Goal: Find specific page/section: Find specific page/section

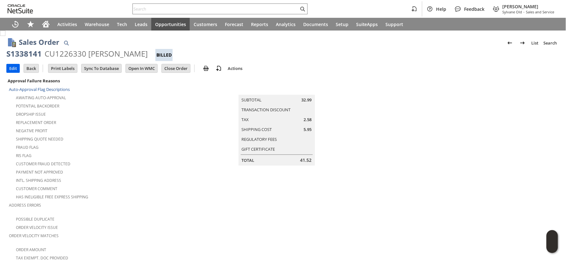
click at [11, 69] on input "Edit" at bounding box center [13, 68] width 13 height 8
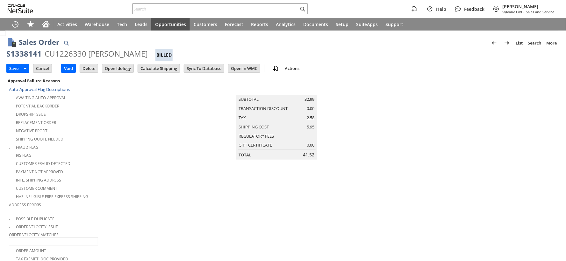
scroll to position [198, 0]
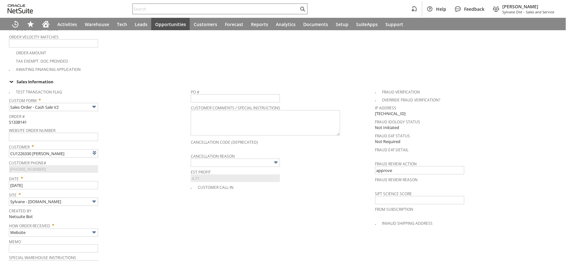
type input "Intelligent Recommendations¹⁰"
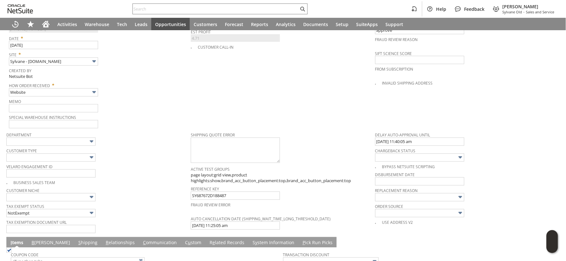
scroll to position [339, 0]
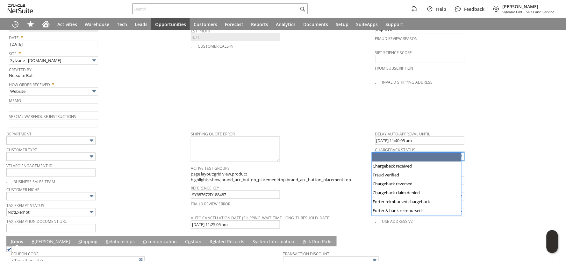
click at [402, 153] on input "text" at bounding box center [419, 157] width 89 height 8
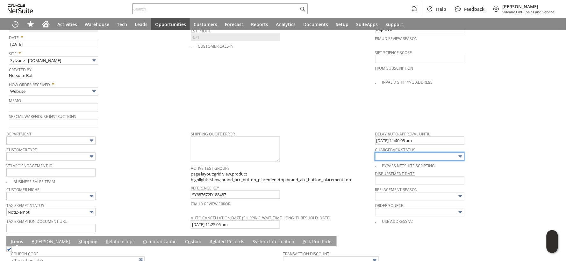
type input "Chargeback received"
click at [171, 112] on span "Special Warehouse Instructions" at bounding box center [98, 115] width 179 height 7
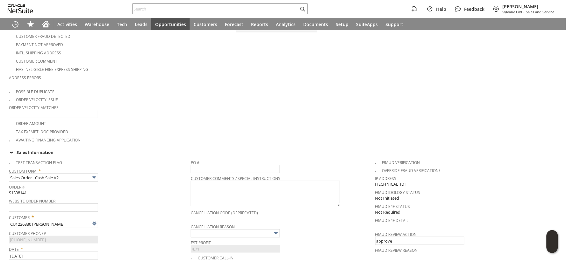
scroll to position [0, 0]
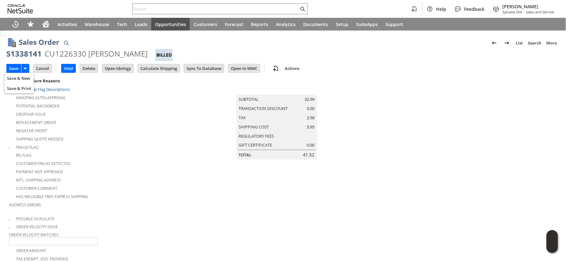
click at [17, 69] on input "Save" at bounding box center [14, 68] width 14 height 8
click at [32, 55] on div "S1338141" at bounding box center [23, 54] width 35 height 10
copy div "S1338141"
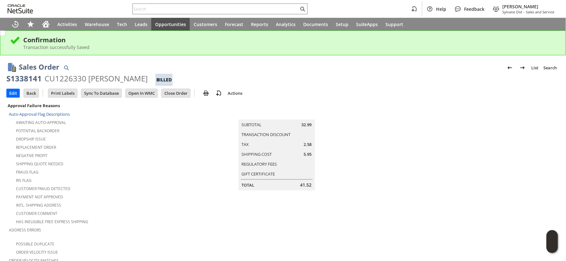
click at [29, 77] on div "S1338141" at bounding box center [23, 79] width 35 height 10
copy div "S1338141"
click at [210, 102] on icon "Print" at bounding box center [207, 104] width 6 height 6
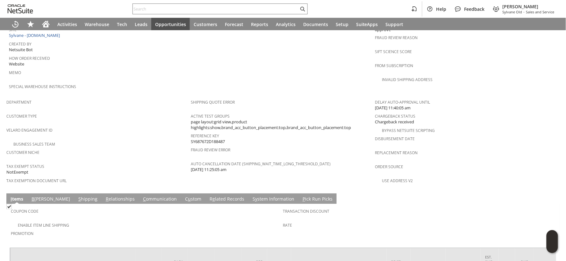
scroll to position [412, 0]
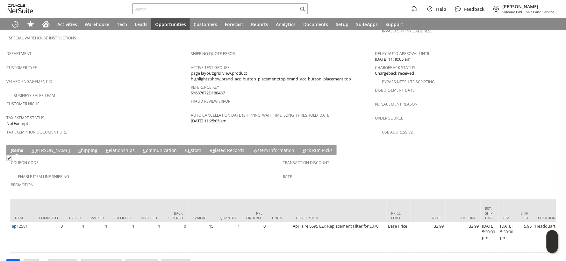
click at [77, 147] on link "S hipping" at bounding box center [88, 150] width 22 height 7
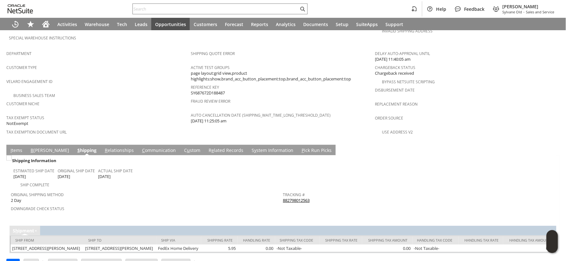
click at [287, 198] on link "882798012563" at bounding box center [296, 201] width 27 height 6
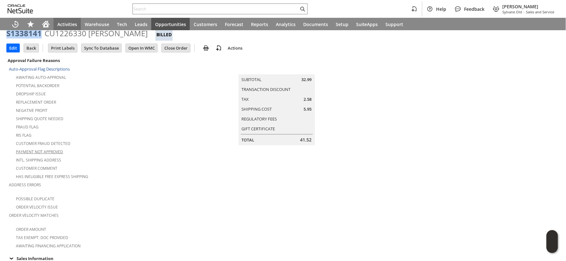
scroll to position [0, 0]
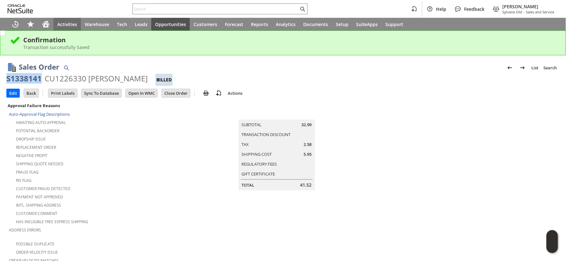
click at [36, 81] on div "S1338141" at bounding box center [23, 79] width 35 height 10
copy div "S1338141"
click at [145, 9] on input "text" at bounding box center [216, 9] width 166 height 8
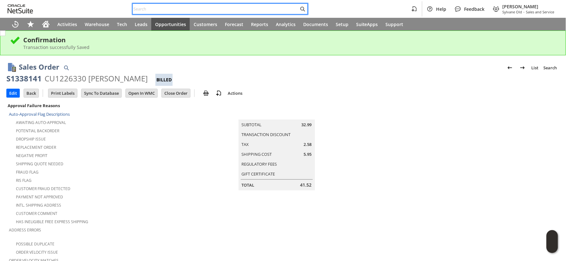
paste input "S1351429"
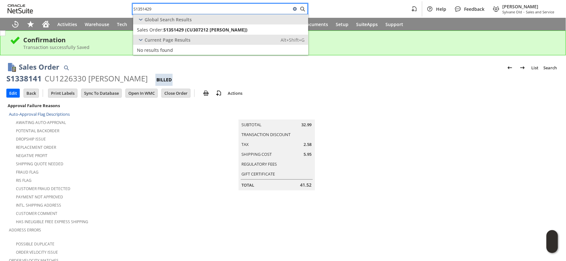
type input "S1351429"
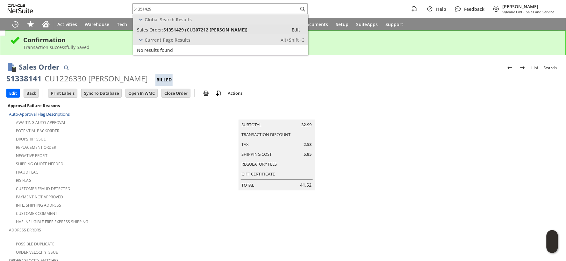
click at [160, 29] on span "Sales Order:" at bounding box center [150, 30] width 26 height 6
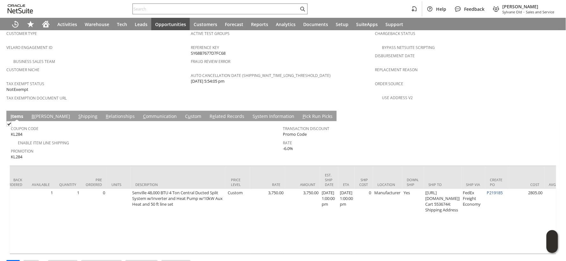
scroll to position [0, 161]
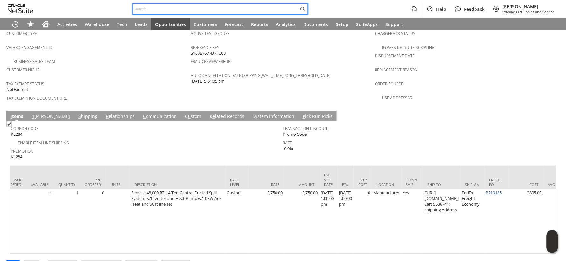
click at [140, 7] on input "text" at bounding box center [216, 9] width 166 height 8
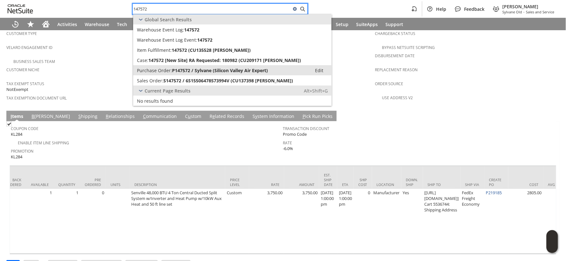
type input "147572"
click at [176, 68] on span "P147572 / Sylvane (Silicon Valley Air Expert)" at bounding box center [220, 71] width 96 height 6
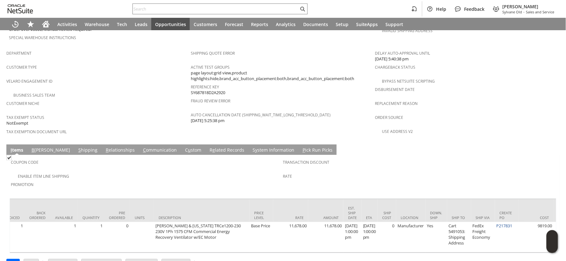
scroll to position [0, 160]
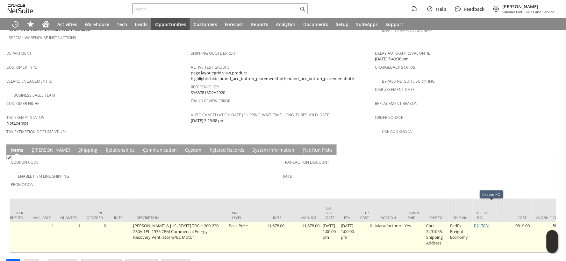
click at [485, 224] on link "P217831" at bounding box center [482, 227] width 16 height 6
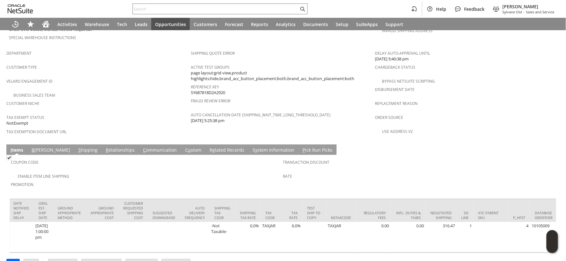
scroll to position [0, 1059]
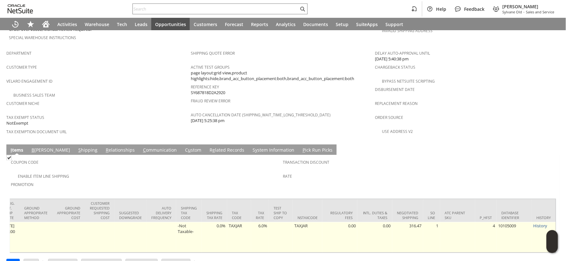
click at [409, 223] on td "316.47" at bounding box center [407, 238] width 31 height 31
copy td "316.47"
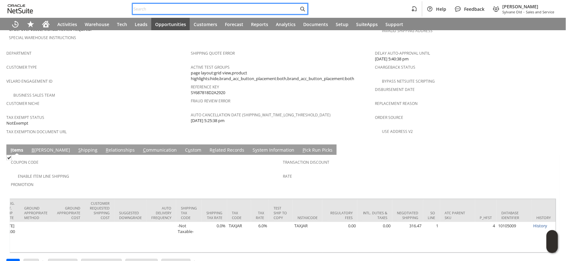
click at [141, 9] on input "text" at bounding box center [216, 9] width 166 height 8
paste input "JOHN KOLB"
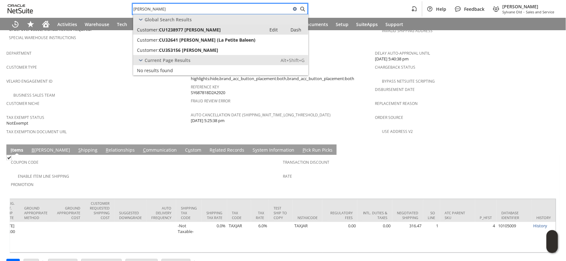
type input "JOHN KOLB"
click at [149, 29] on span "Customer:" at bounding box center [148, 30] width 22 height 6
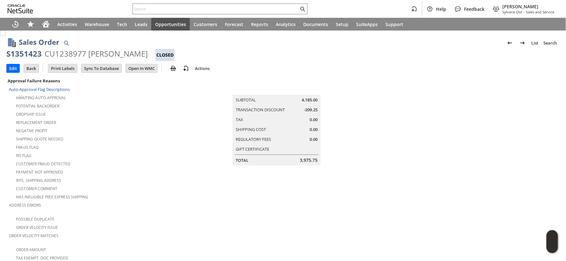
click at [29, 55] on div "S1351423" at bounding box center [23, 54] width 35 height 10
copy div "S1351423"
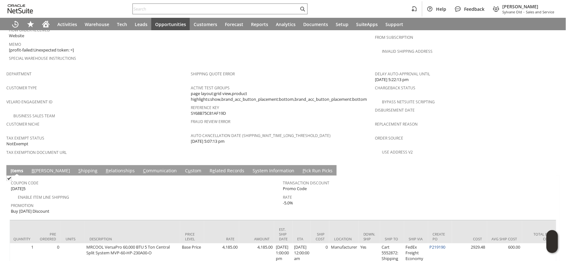
scroll to position [399, 0]
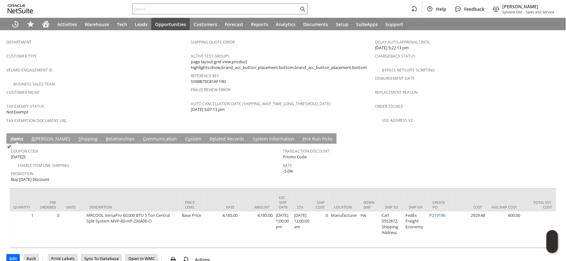
click at [145, 136] on link "C ommunication" at bounding box center [159, 139] width 37 height 7
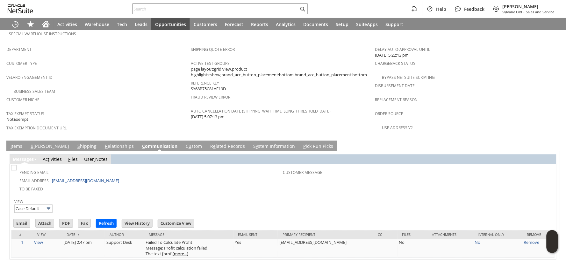
scroll to position [0, 0]
click at [252, 144] on link "S y stem Information" at bounding box center [274, 147] width 45 height 7
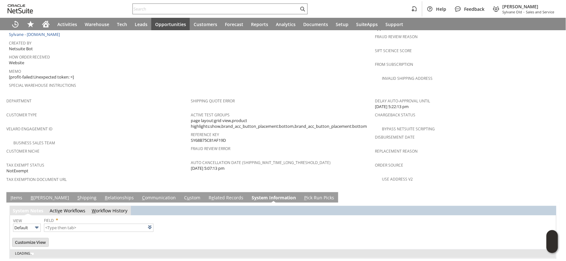
type input "1 to 25 of 108"
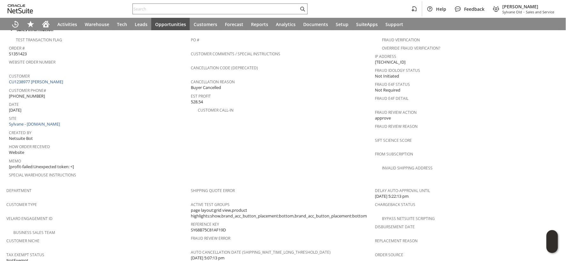
scroll to position [2, 0]
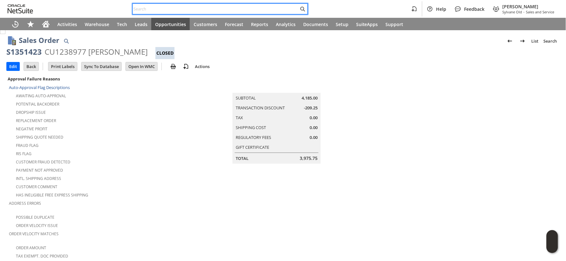
click at [152, 10] on input "text" at bounding box center [216, 9] width 166 height 8
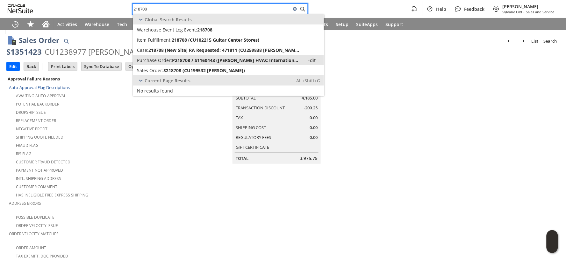
type input "218708"
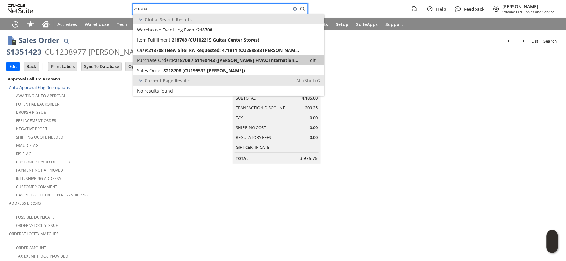
click at [162, 61] on span "Purchase Order:" at bounding box center [154, 60] width 35 height 6
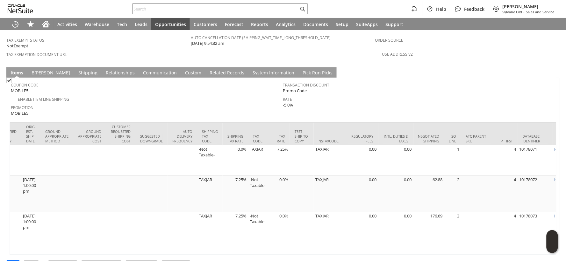
scroll to position [0, 1075]
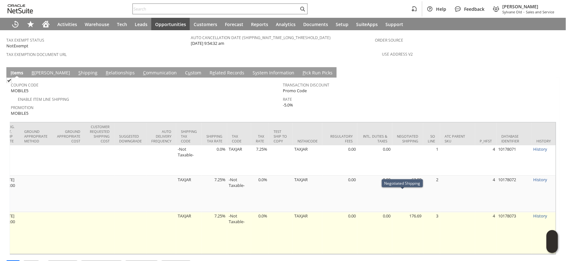
click at [410, 212] on td "176.69" at bounding box center [407, 233] width 31 height 42
copy td "176.69"
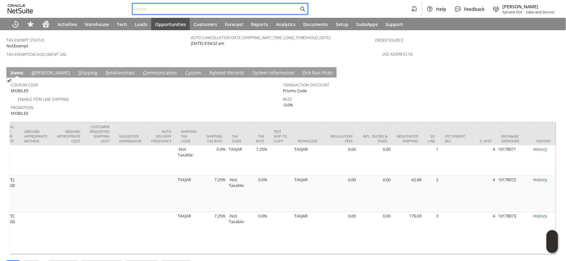
click at [147, 10] on input "text" at bounding box center [216, 9] width 166 height 8
paste input "609)389-0022"
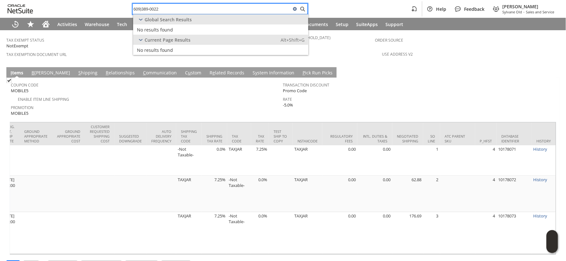
click at [140, 8] on input "609)389-0022" at bounding box center [212, 9] width 158 height 8
click at [153, 7] on input "marina view towers" at bounding box center [212, 9] width 158 height 8
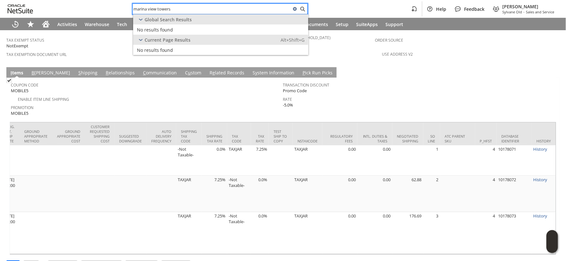
click at [153, 7] on input "marina view towers" at bounding box center [212, 9] width 158 height 8
click at [150, 9] on input "marina view towers" at bounding box center [212, 9] width 158 height 8
click at [149, 8] on input "609-389-0022" at bounding box center [212, 9] width 158 height 8
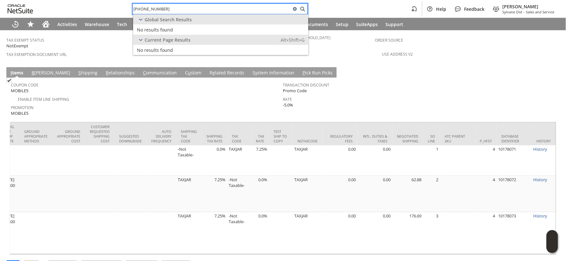
click at [149, 8] on input "609-389-0022" at bounding box center [212, 9] width 158 height 8
type input "1000 river"
click at [148, 7] on input "1000 river" at bounding box center [212, 9] width 158 height 8
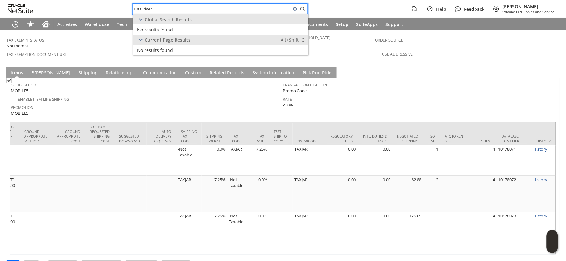
click at [148, 7] on input "1000 river" at bounding box center [212, 9] width 158 height 8
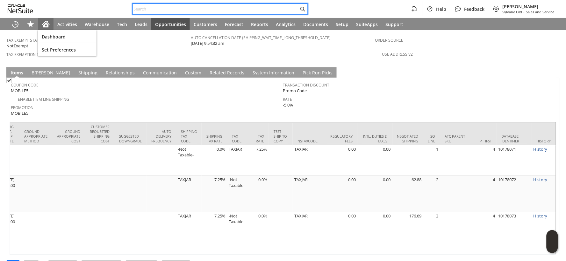
click at [47, 23] on icon "Home" at bounding box center [45, 23] width 7 height 4
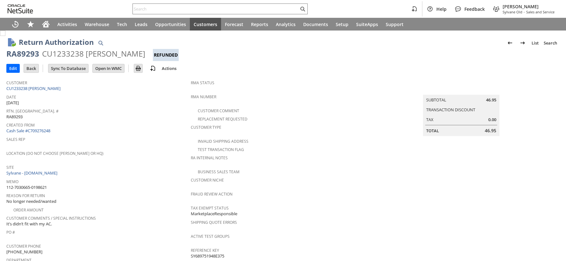
click at [71, 54] on div "CU1233238 Jiamin Tang" at bounding box center [93, 54] width 103 height 10
click at [71, 53] on div "CU1233238 Jiamin Tang" at bounding box center [93, 54] width 103 height 10
click at [151, 7] on input "text" at bounding box center [216, 9] width 166 height 8
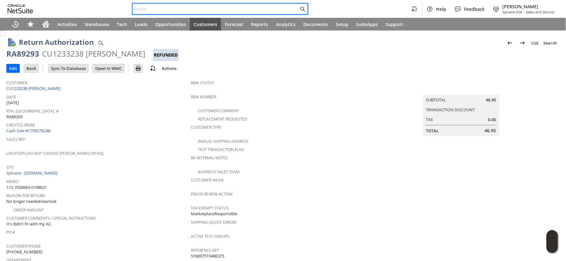
paste input "111-1149308-4283402"
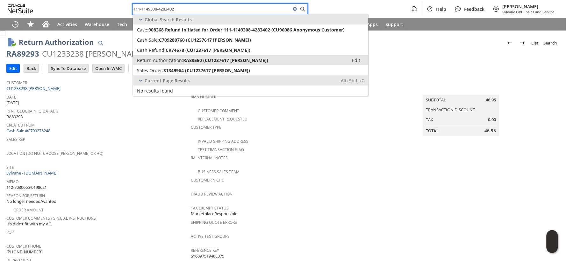
type input "111-1149308-4283402"
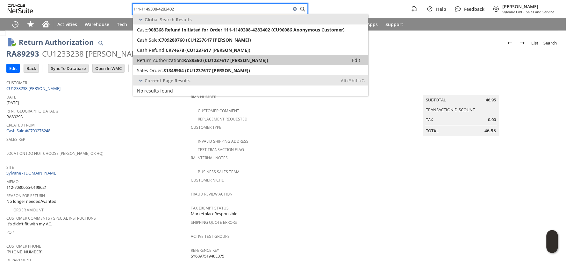
click at [163, 58] on span "Return Authorization:" at bounding box center [160, 60] width 46 height 6
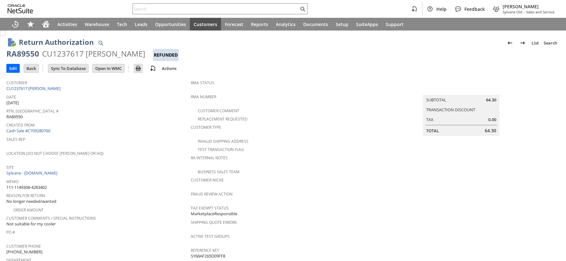
click at [66, 56] on div "CU1237617 [PERSON_NAME]" at bounding box center [93, 54] width 103 height 10
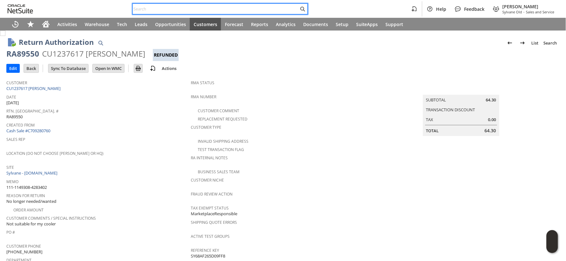
click at [146, 11] on input "text" at bounding box center [216, 9] width 166 height 8
paste input "111-0283309-9629052"
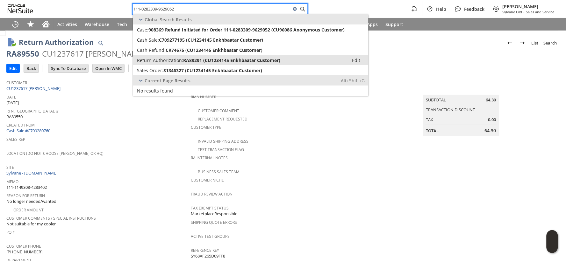
type input "111-0283309-9629052"
click at [157, 59] on span "Return Authorization:" at bounding box center [160, 60] width 46 height 6
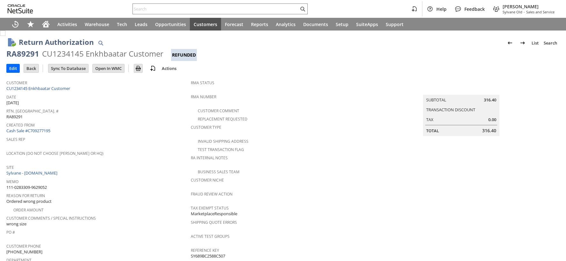
click at [77, 55] on div "CU1234145 Enkhbaatar Customer" at bounding box center [102, 54] width 121 height 10
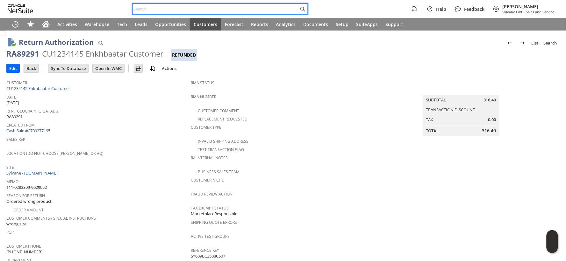
click at [165, 7] on input "text" at bounding box center [216, 9] width 166 height 8
paste input "S3144920"
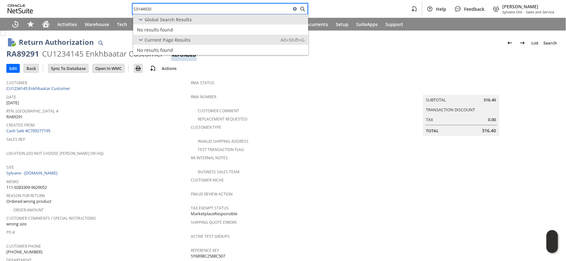
type input "S3144920"
click at [42, 23] on icon "Home" at bounding box center [46, 24] width 8 height 8
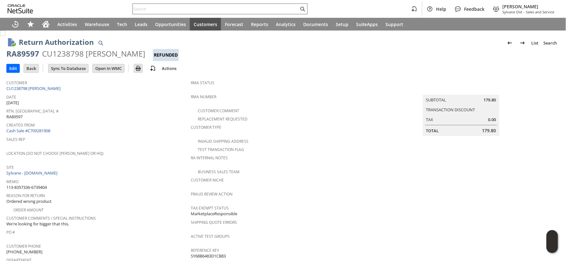
click at [154, 7] on input "text" at bounding box center [216, 9] width 166 height 8
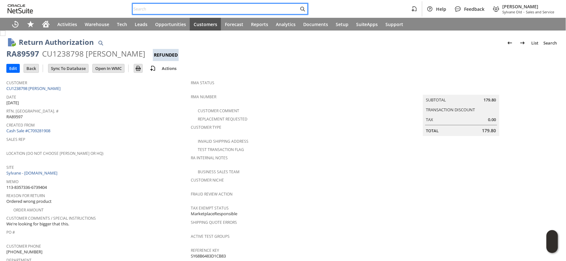
paste input "111-0879678-3265050"
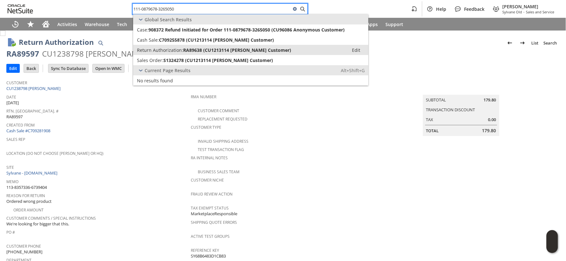
type input "111-0879678-3265050"
click at [161, 49] on span "Return Authorization:" at bounding box center [160, 50] width 46 height 6
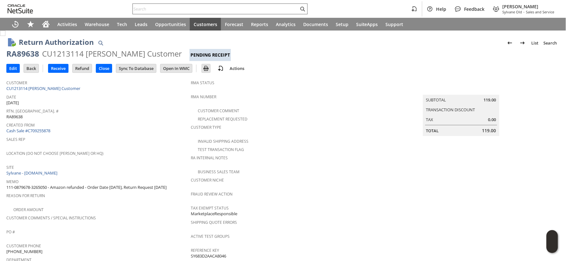
click at [152, 10] on input "text" at bounding box center [216, 9] width 166 height 8
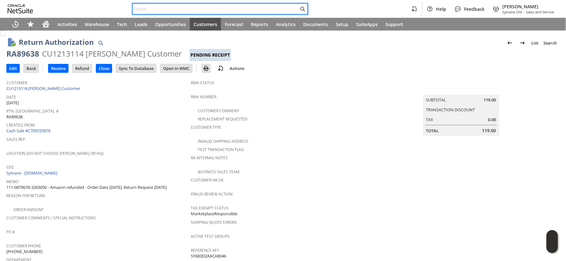
paste input "112-9125780-2866637"
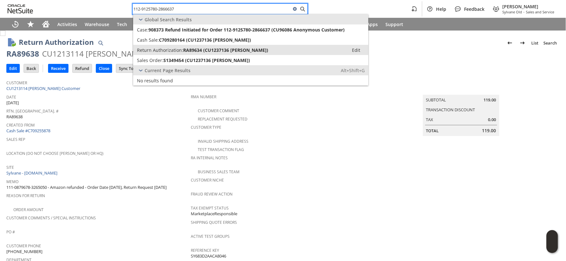
type input "112-9125780-2866637"
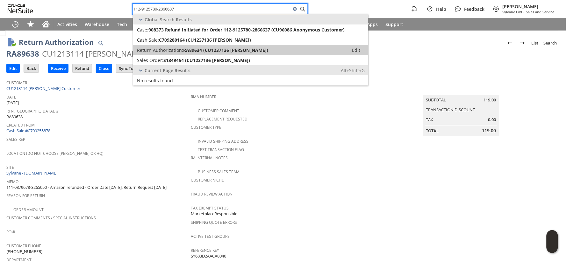
click at [165, 46] on link "Return Authorization: RA89634 (CU1237136 [PERSON_NAME]) Edit" at bounding box center [250, 50] width 235 height 10
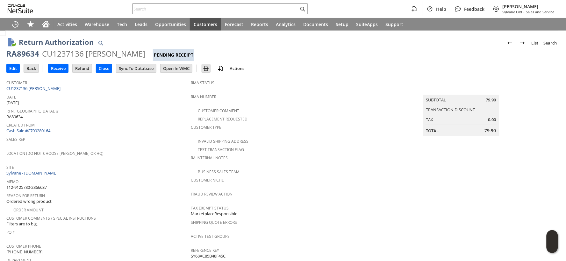
click at [72, 55] on div "CU1237136 [PERSON_NAME]" at bounding box center [93, 54] width 103 height 10
copy div "CU1237136"
